Goal: Task Accomplishment & Management: Complete application form

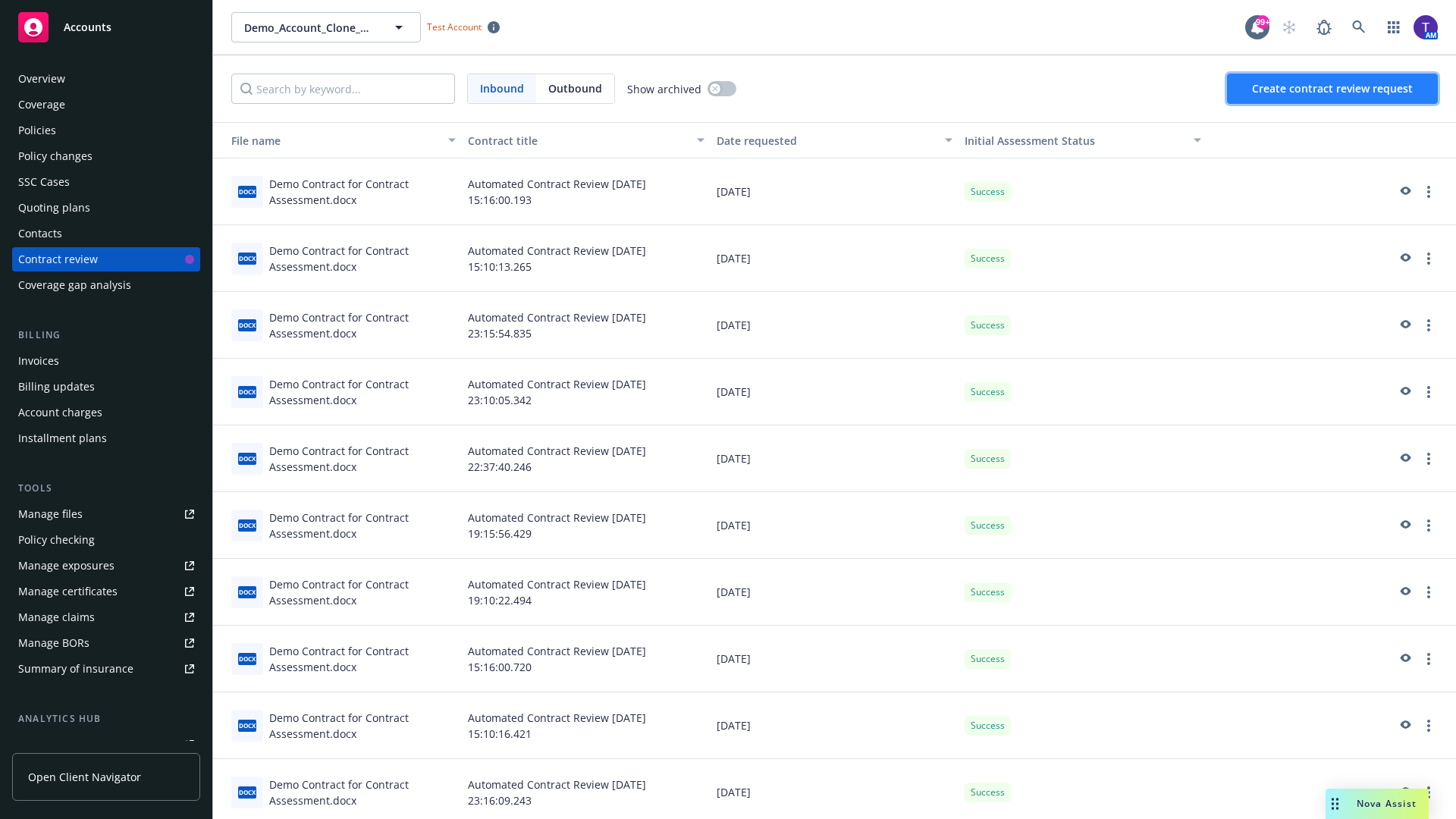
click at [1333, 88] on span "Create contract review request" at bounding box center [1333, 88] width 161 height 14
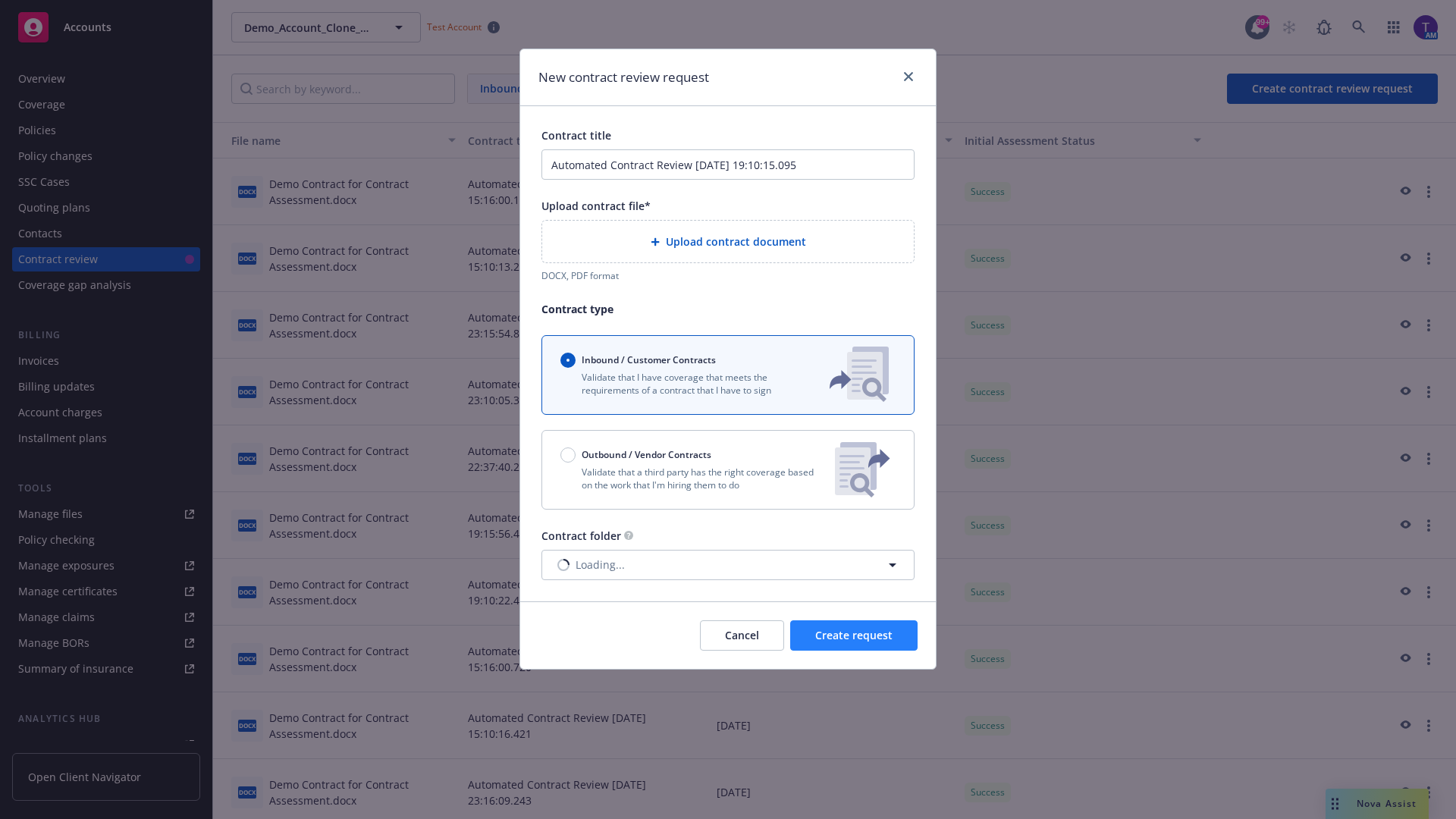
type input "Automated Contract Review [DATE] 19:10:15.095"
click at [728, 470] on p "Validate that a third party has the right coverage based on the work that I'm h…" at bounding box center [692, 478] width 263 height 25
radio input "false"
radio input "true"
click at [854, 642] on span "Create request" at bounding box center [853, 635] width 77 height 14
